Goal: Task Accomplishment & Management: Complete application form

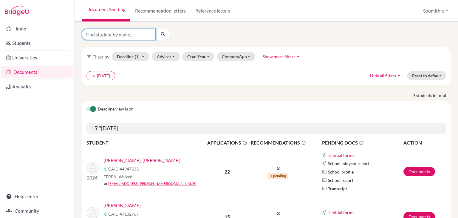
click at [110, 35] on input "Find student by name..." at bounding box center [119, 34] width 74 height 11
type input "diya"
click at [161, 35] on icon "submit" at bounding box center [163, 34] width 6 height 6
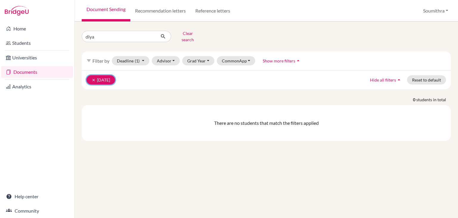
click at [92, 78] on icon "clear" at bounding box center [94, 80] width 4 height 4
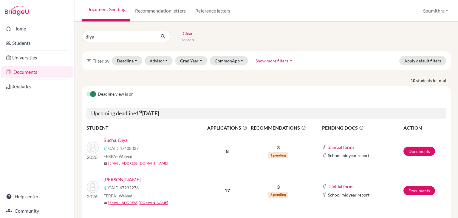
click at [121, 136] on link "Bucha, Diya" at bounding box center [115, 139] width 24 height 7
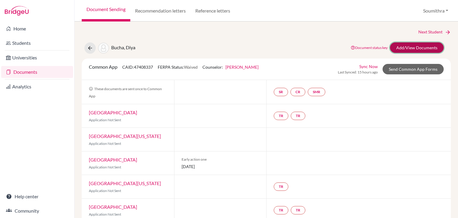
click at [412, 50] on link "Add/View Documents" at bounding box center [417, 47] width 54 height 10
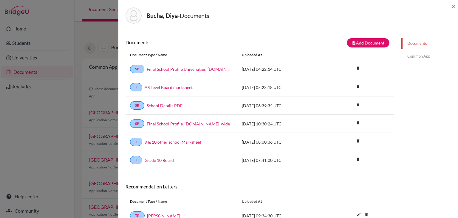
click at [414, 56] on link "Common App" at bounding box center [429, 56] width 56 height 10
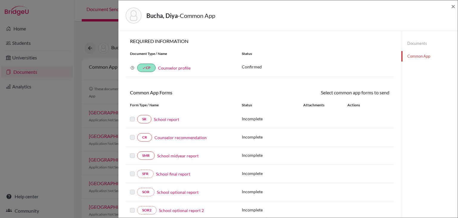
click at [162, 137] on link "Counselor recommendation" at bounding box center [180, 137] width 52 height 6
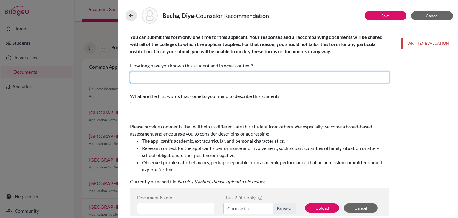
click at [141, 77] on input "text" at bounding box center [259, 77] width 259 height 11
type input "I have known Diya for 2 years as her college and career guidance counsellor"
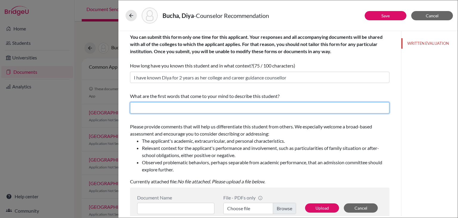
click at [154, 103] on input "text" at bounding box center [259, 107] width 259 height 11
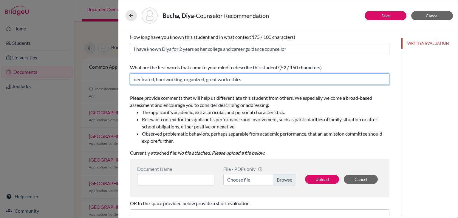
scroll to position [30, 0]
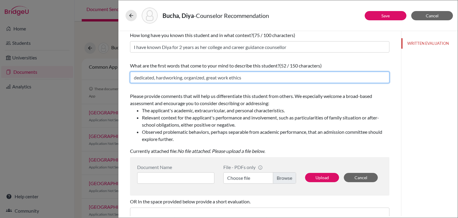
type input "dedicated, hardworking, organized, great work ethics"
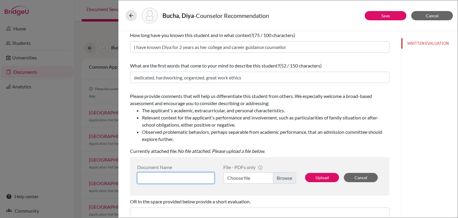
click at [176, 175] on input at bounding box center [175, 177] width 77 height 11
type input "Diya Bucha counselor recommendation"
click at [239, 180] on label "Choose file" at bounding box center [259, 177] width 73 height 11
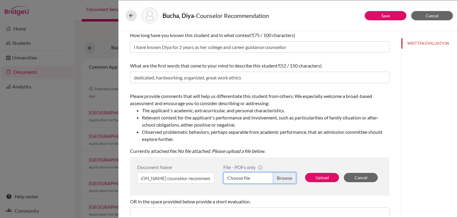
click at [239, 180] on input "Choose file" at bounding box center [259, 177] width 73 height 11
click at [327, 177] on button "Upload" at bounding box center [322, 177] width 34 height 9
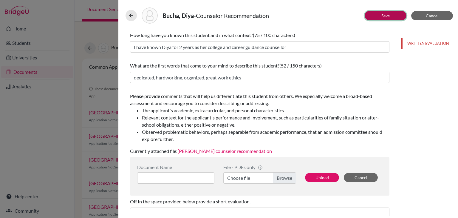
click at [378, 17] on button "Save" at bounding box center [386, 15] width 42 height 9
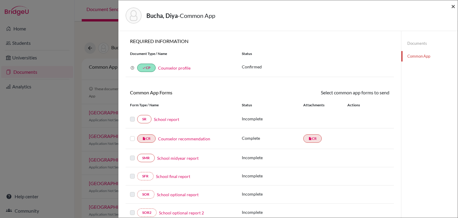
click at [454, 8] on span "×" at bounding box center [453, 6] width 4 height 9
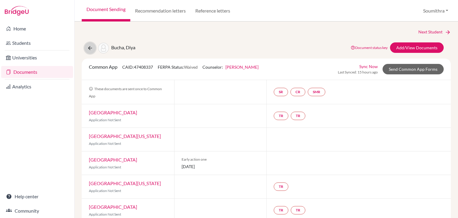
click at [89, 50] on icon at bounding box center [90, 48] width 6 height 6
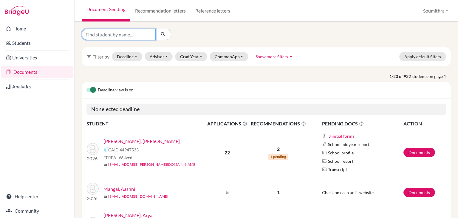
click at [107, 34] on input "Find student by name..." at bounding box center [119, 34] width 74 height 11
type input "diya"
click at [163, 36] on icon "submit" at bounding box center [163, 34] width 6 height 6
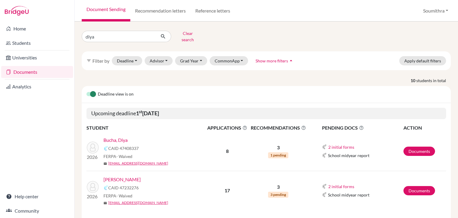
click at [122, 136] on link "Bucha, Diya" at bounding box center [115, 139] width 24 height 7
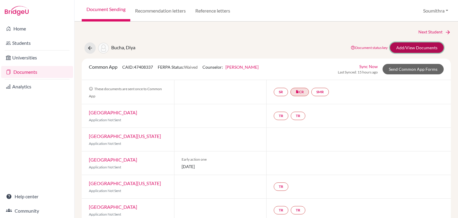
click at [407, 49] on link "Add/View Documents" at bounding box center [417, 47] width 54 height 10
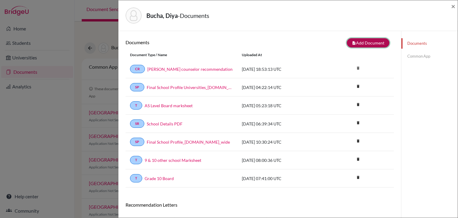
click at [363, 44] on button "note_add Add Document" at bounding box center [368, 42] width 43 height 9
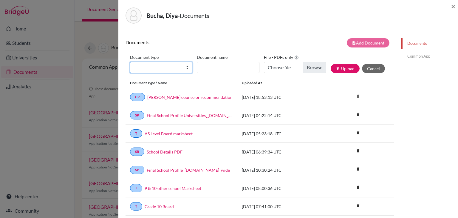
click at [183, 71] on select "Change explanation for Common App reports Counselor recommendation Internationa…" at bounding box center [161, 67] width 62 height 11
select select "2"
click at [130, 62] on select "Change explanation for Common App reports Counselor recommendation Internationa…" at bounding box center [161, 67] width 62 height 11
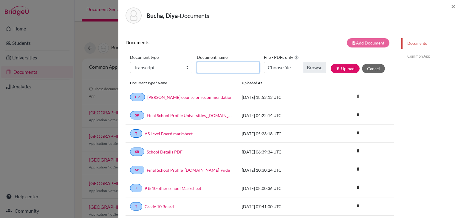
click at [232, 66] on input "Document name" at bounding box center [228, 67] width 62 height 11
type input "9 & 10 Summary"
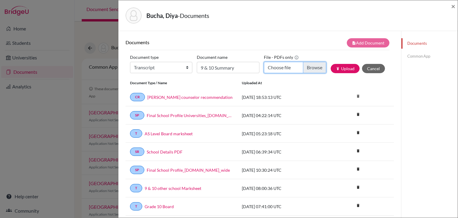
click at [293, 68] on input "Choose file" at bounding box center [295, 67] width 62 height 11
type input "C:\fakepath\Diya Bucha_Grade 9 & 10.pdf"
click at [353, 68] on button "publish Upload" at bounding box center [345, 68] width 29 height 9
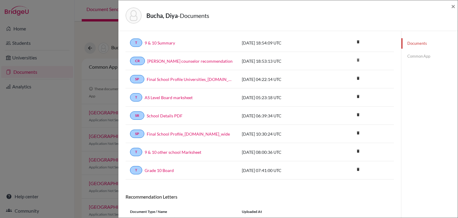
scroll to position [57, 0]
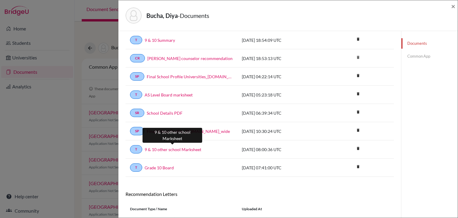
click at [190, 148] on link "9 & 10 other school Marksheet" at bounding box center [173, 149] width 57 height 6
